Goal: Task Accomplishment & Management: Use online tool/utility

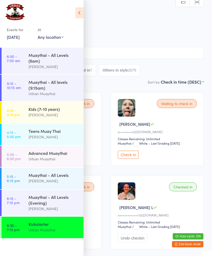
click at [81, 11] on icon at bounding box center [79, 12] width 8 height 11
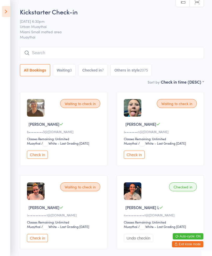
click at [2, 11] on icon at bounding box center [6, 11] width 8 height 11
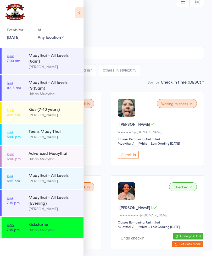
click at [63, 203] on div "Muaythai - All Levels (Evening)" at bounding box center [54, 200] width 51 height 12
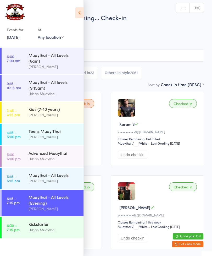
click at [83, 9] on icon at bounding box center [79, 12] width 8 height 11
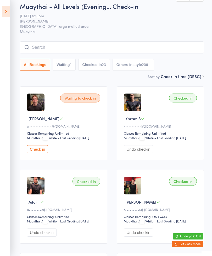
scroll to position [6, 0]
click at [87, 40] on div "Muaythai - All Levels (Evening… Check-in [DATE] 6:15pm [PERSON_NAME] Miami larg…" at bounding box center [112, 37] width 184 height 71
click at [83, 48] on input "search" at bounding box center [112, 47] width 184 height 12
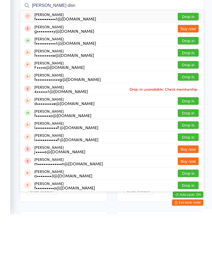
type input "[PERSON_NAME] disn"
click at [187, 79] on button "Drop in" at bounding box center [188, 83] width 21 height 8
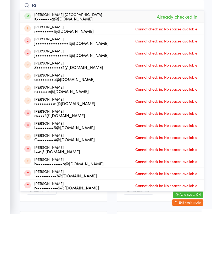
type input "R"
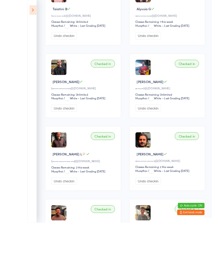
scroll to position [699, 0]
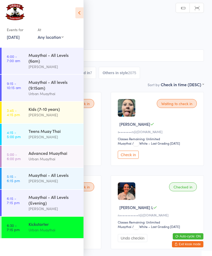
click at [66, 201] on div "Muaythai - All Levels (Evening)" at bounding box center [54, 200] width 51 height 12
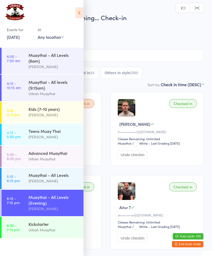
click at [83, 10] on icon at bounding box center [79, 12] width 8 height 11
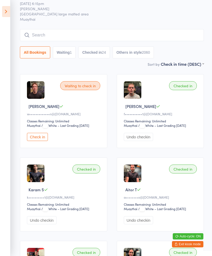
click at [120, 37] on input "search" at bounding box center [112, 35] width 184 height 12
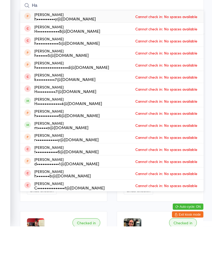
type input "H"
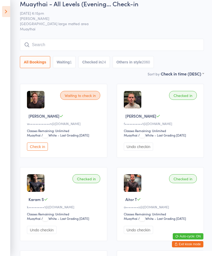
scroll to position [0, 0]
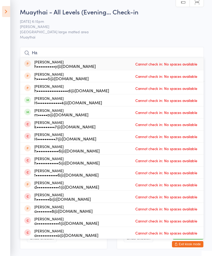
type input "H"
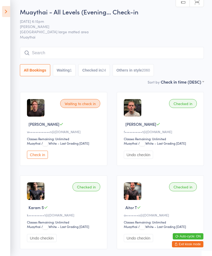
click at [30, 54] on input "search" at bounding box center [112, 53] width 184 height 12
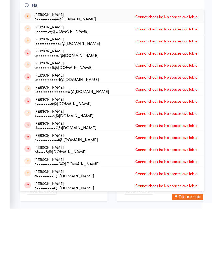
type input "H"
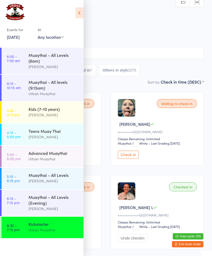
click at [77, 10] on icon at bounding box center [79, 12] width 8 height 11
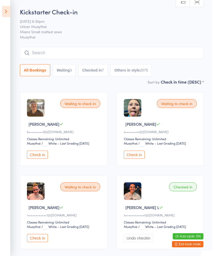
click at [49, 53] on input "search" at bounding box center [112, 53] width 184 height 12
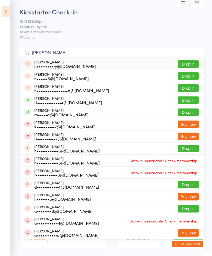
type input "[PERSON_NAME]"
click at [6, 10] on icon at bounding box center [6, 11] width 8 height 11
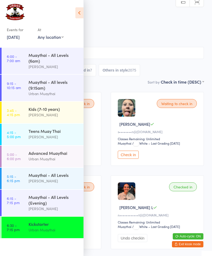
click at [25, 203] on link "6:15 - 7:15 pm Muaythai - All Levels (Evening) [PERSON_NAME]" at bounding box center [43, 203] width 82 height 26
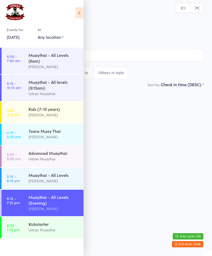
click at [98, 62] on input "search" at bounding box center [106, 55] width 196 height 12
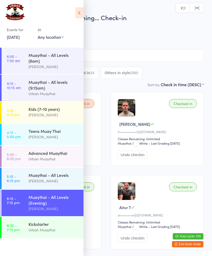
click at [76, 14] on icon at bounding box center [79, 12] width 8 height 11
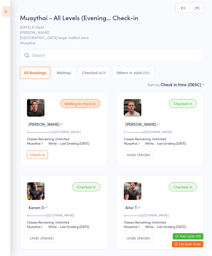
click at [39, 57] on input "search" at bounding box center [112, 55] width 184 height 12
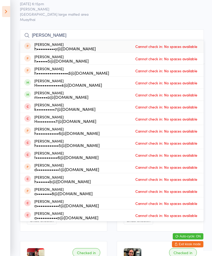
scroll to position [16, 0]
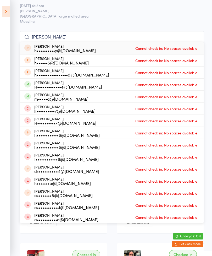
type input "[PERSON_NAME]"
click at [1, 53] on aside "Events for [DATE] D Sep, YYYY [DATE] Sun Mon Tue Wed Thu Fri Sat 36 31 01 02 03…" at bounding box center [5, 128] width 10 height 256
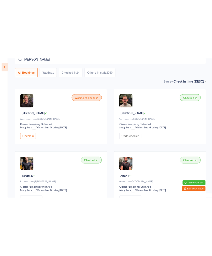
scroll to position [16, 0]
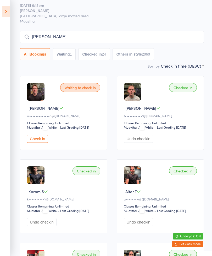
click at [7, 13] on icon at bounding box center [6, 11] width 8 height 11
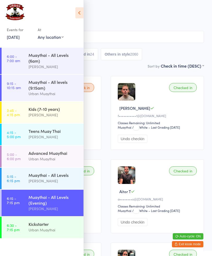
click at [27, 208] on link "6:15 - 7:15 pm Muaythai - All Levels (Evening) [PERSON_NAME]" at bounding box center [43, 203] width 82 height 26
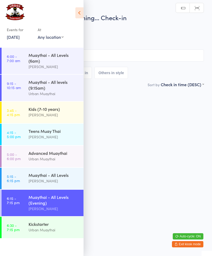
scroll to position [0, 0]
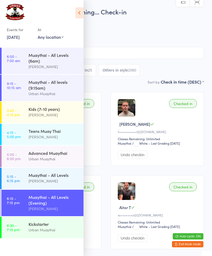
click at [24, 231] on link "6:30 - 7:15 pm Kickstarter Urban Muaythai" at bounding box center [43, 226] width 82 height 21
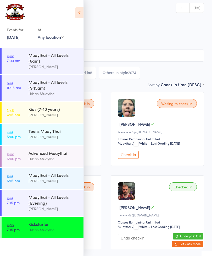
click at [80, 16] on icon at bounding box center [79, 12] width 8 height 11
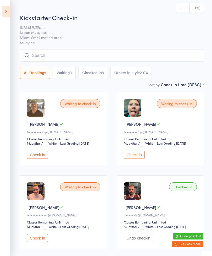
click at [138, 157] on button "Check in" at bounding box center [134, 155] width 21 height 8
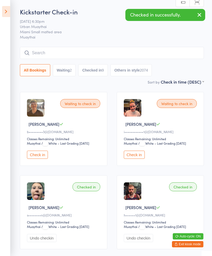
click at [135, 158] on button "Check in" at bounding box center [134, 155] width 21 height 8
click at [34, 158] on button "Check in" at bounding box center [37, 155] width 21 height 8
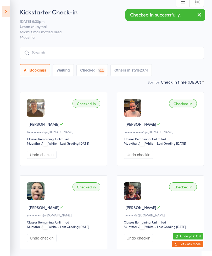
click at [88, 70] on button "Checked in 11" at bounding box center [91, 70] width 31 height 12
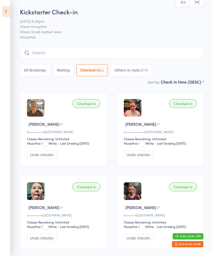
click at [41, 52] on input "search" at bounding box center [112, 53] width 184 height 12
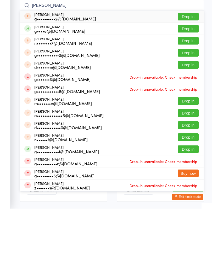
type input "[PERSON_NAME]"
click at [192, 72] on button "Drop in" at bounding box center [188, 76] width 21 height 8
